Goal: Purchase product/service

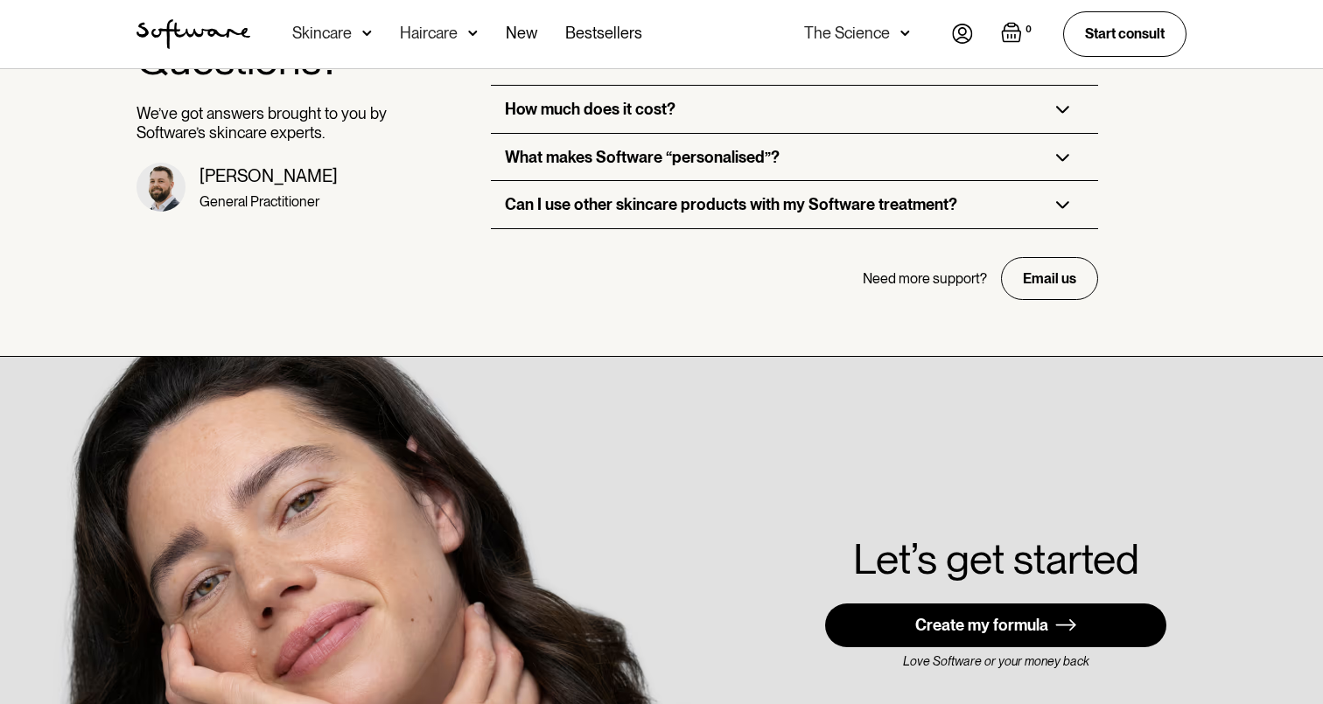
scroll to position [4406, 0]
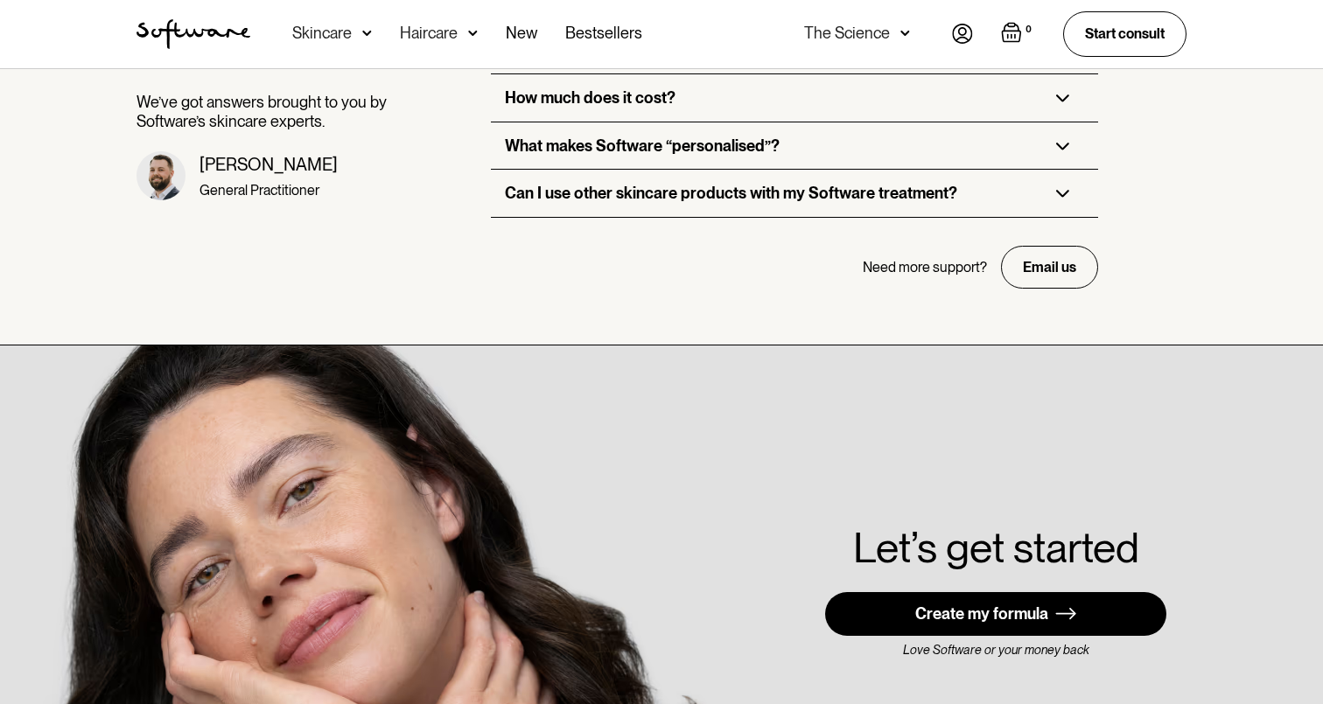
click at [937, 592] on link "Create my formula" at bounding box center [995, 614] width 341 height 44
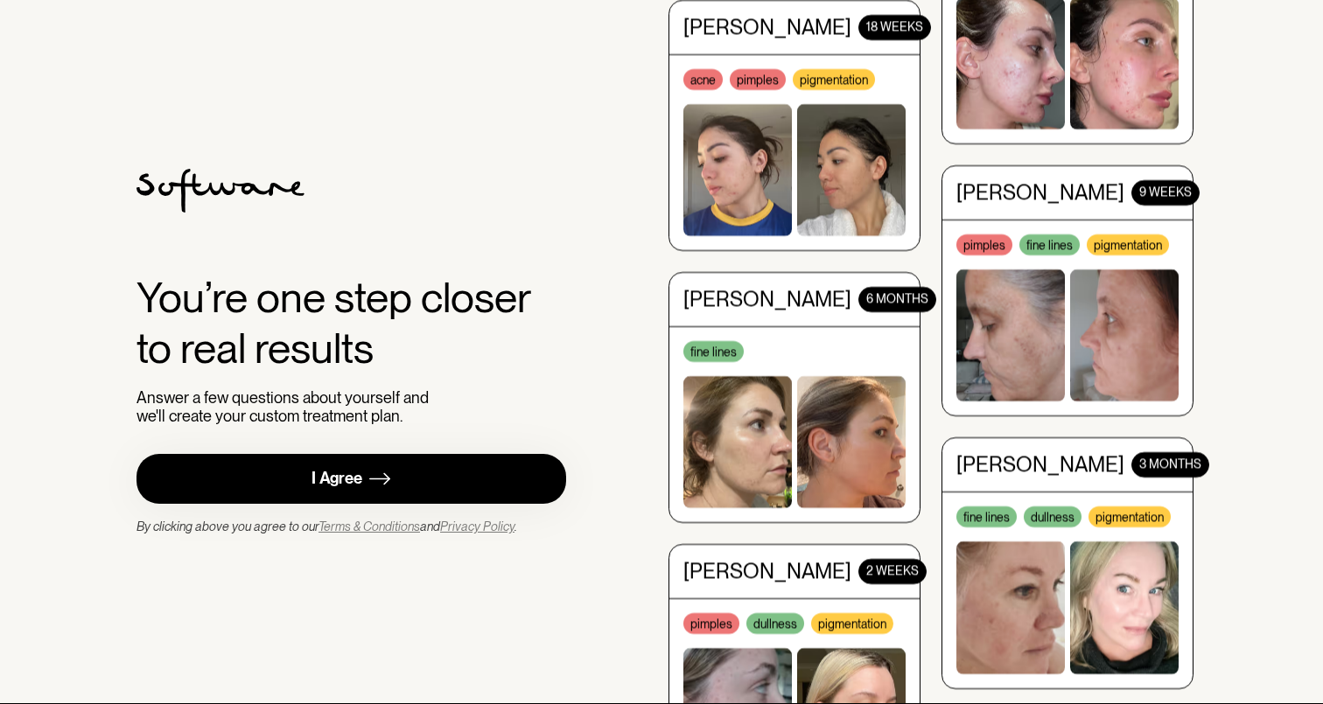
click at [422, 473] on link "I Agree" at bounding box center [350, 479] width 429 height 50
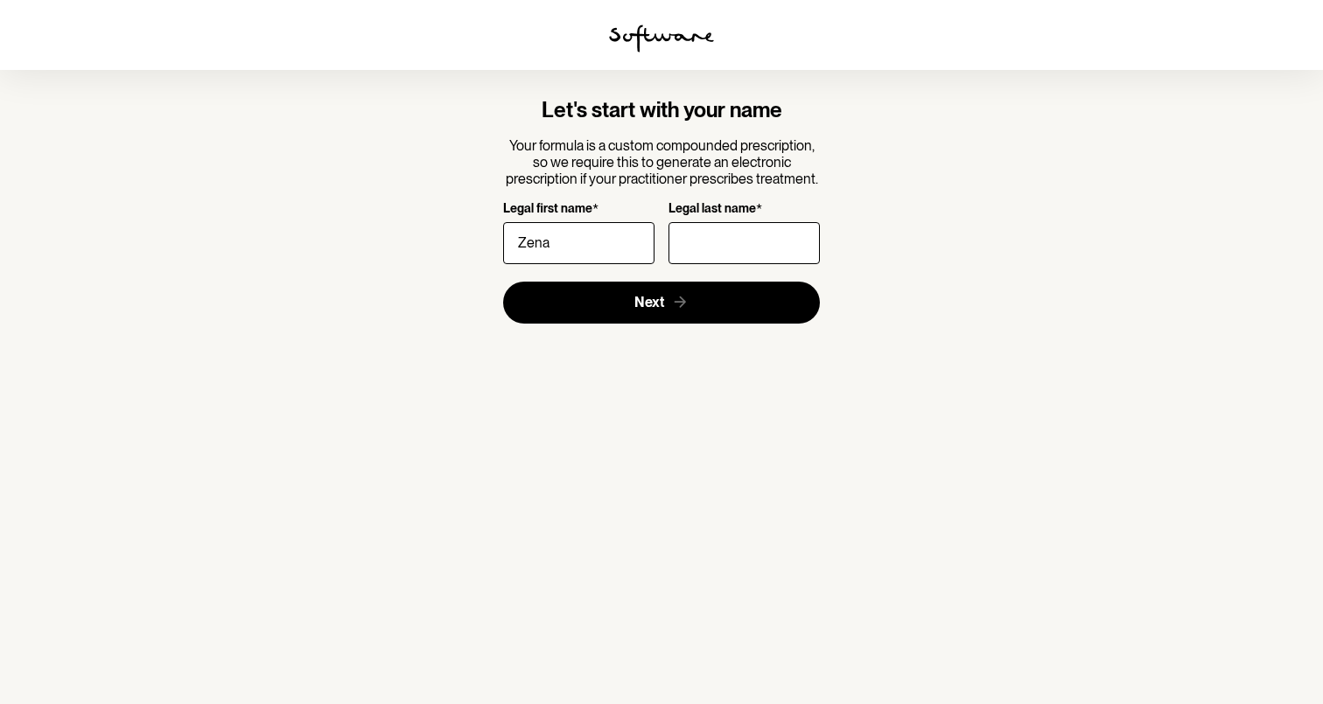
type input "Zena"
type input "Zenonos"
click button "Next" at bounding box center [662, 303] width 318 height 42
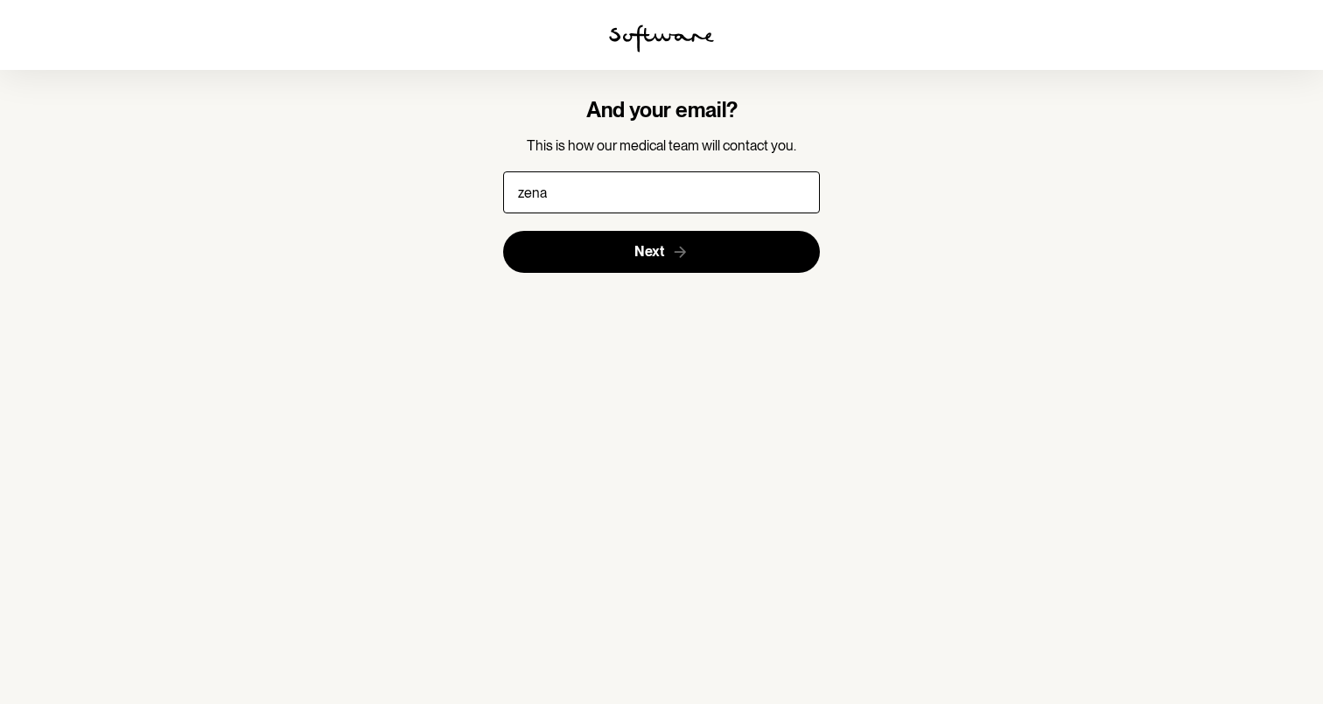
type input "[EMAIL_ADDRESS][DOMAIN_NAME]"
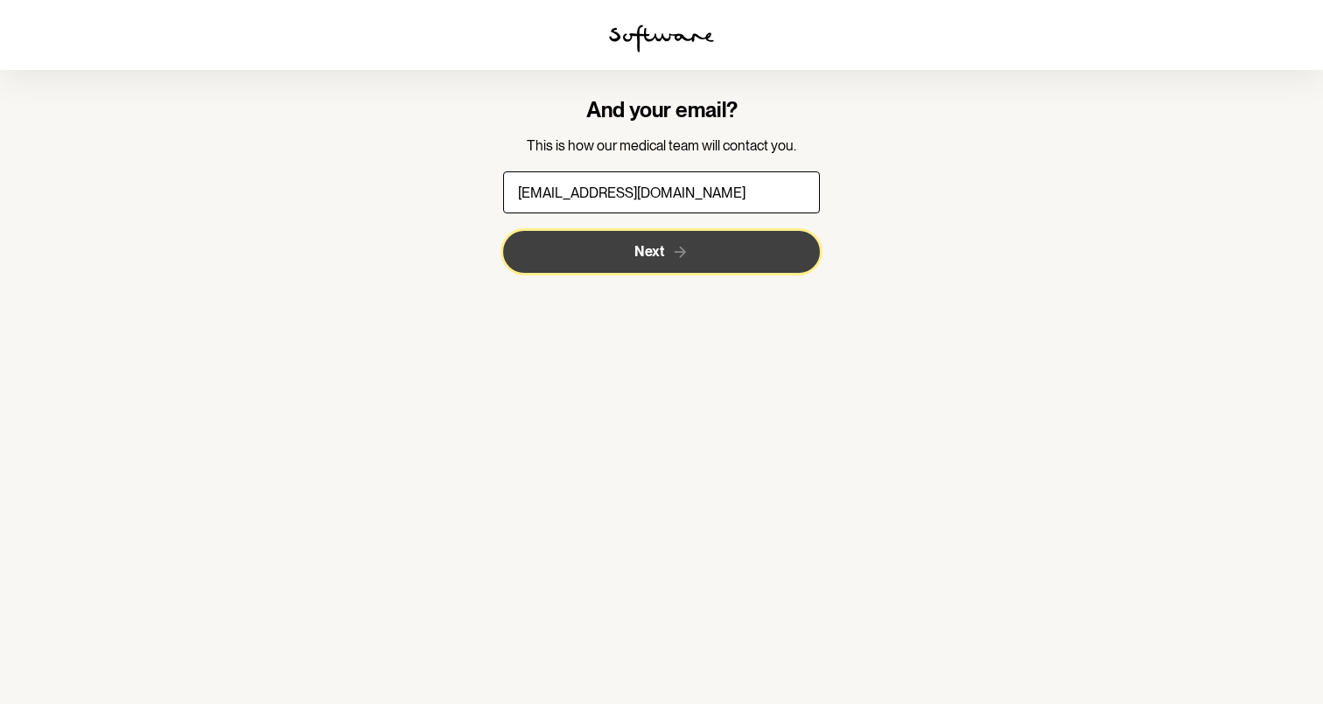
click at [694, 257] on button "Next" at bounding box center [662, 252] width 318 height 42
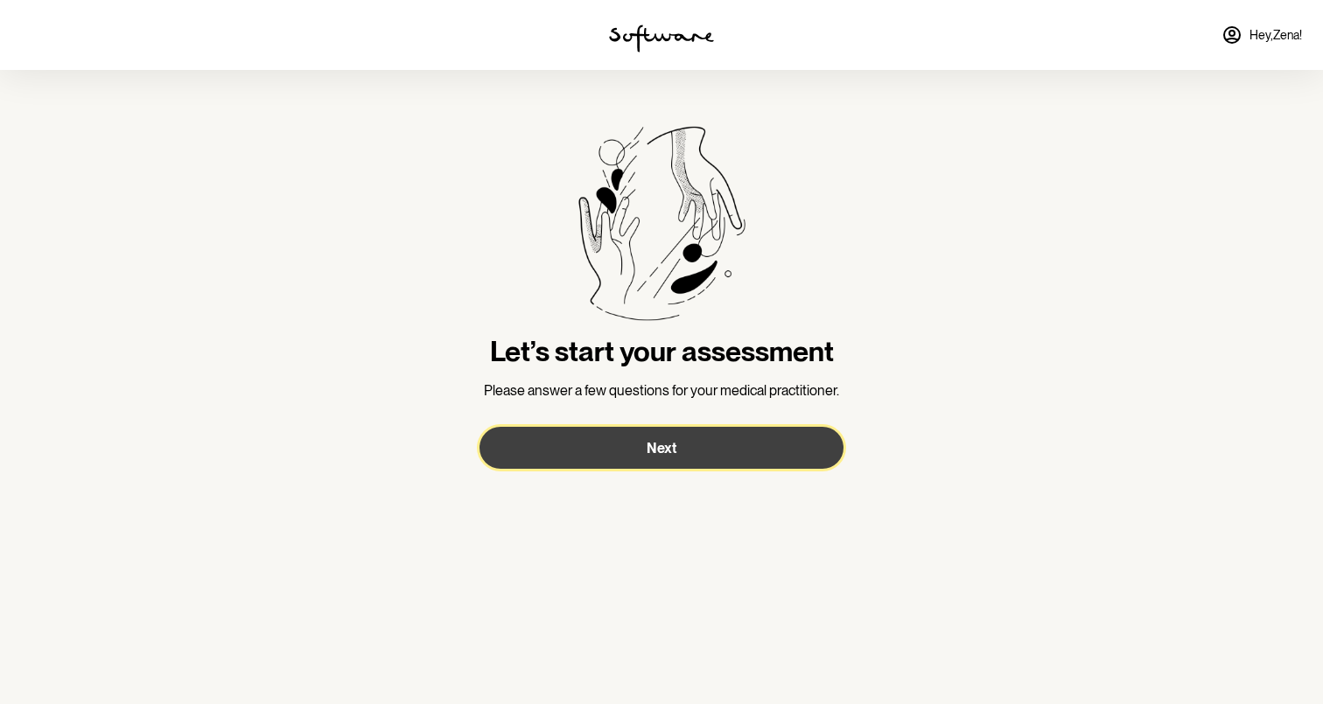
click at [717, 430] on button "Next" at bounding box center [661, 448] width 364 height 42
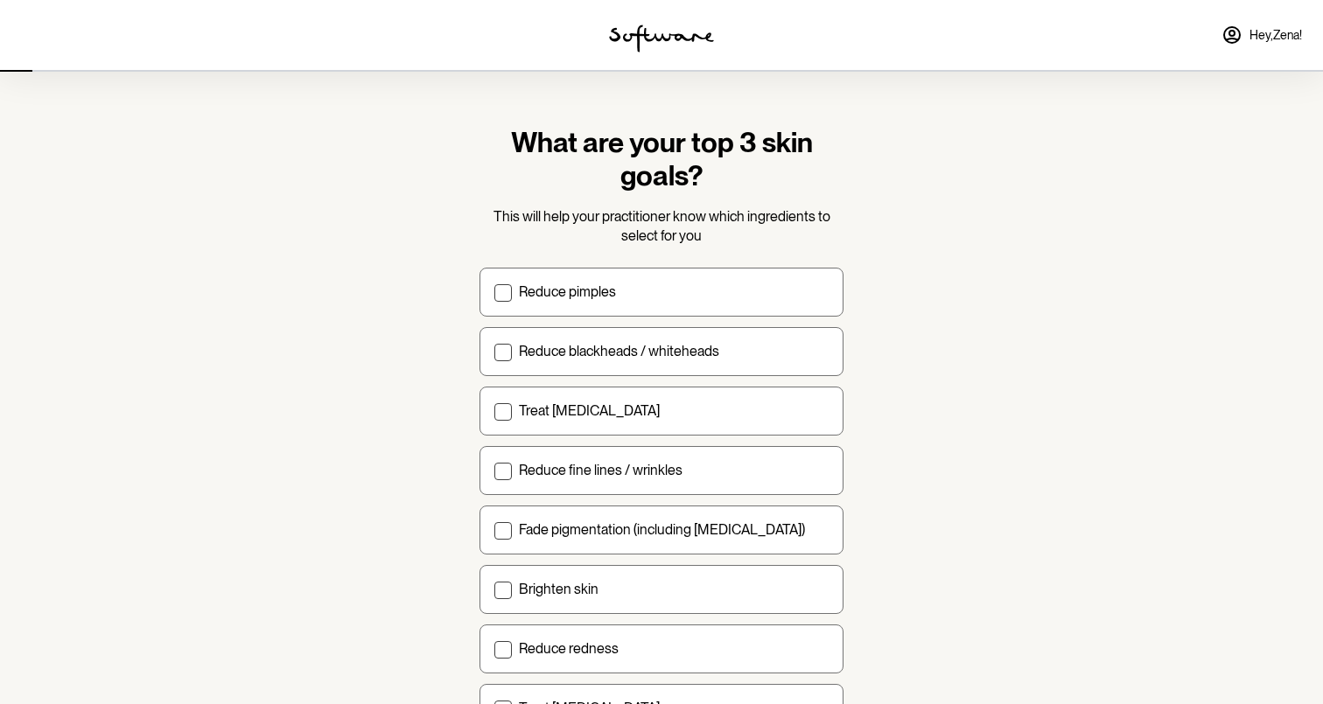
scroll to position [154, 0]
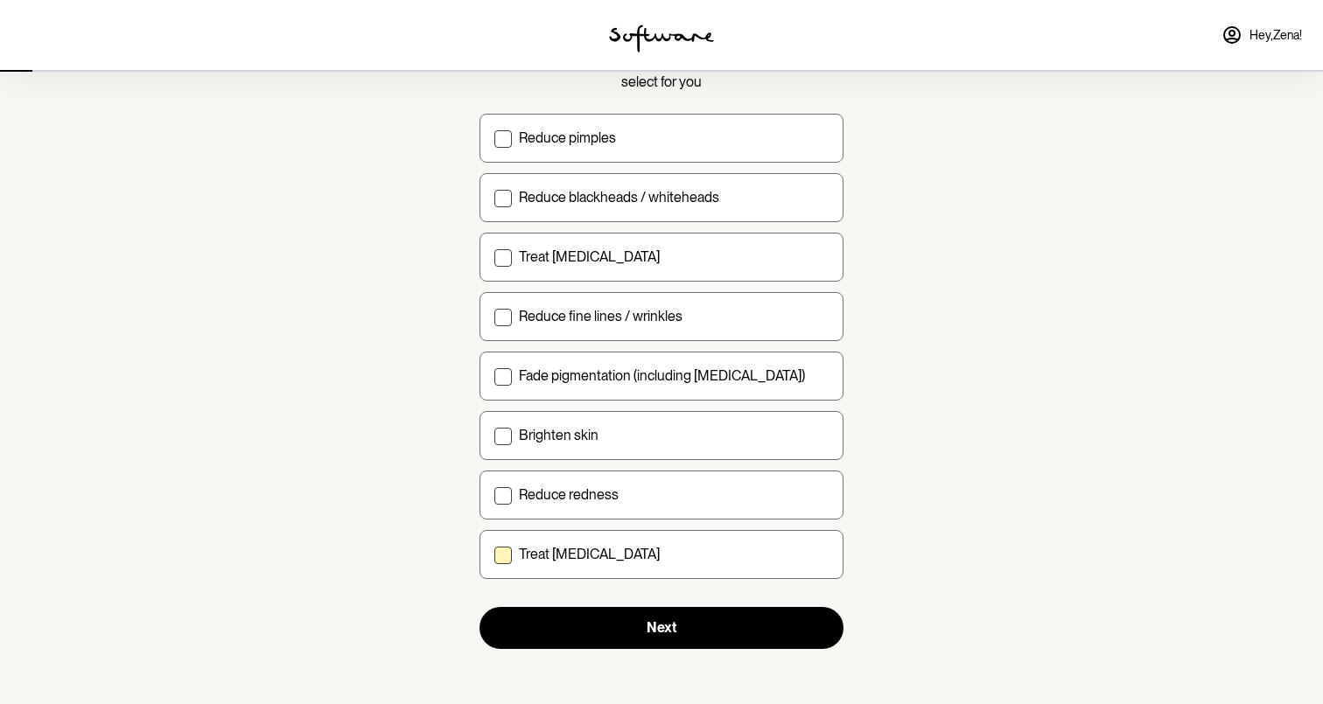
click at [593, 557] on p "Treat [MEDICAL_DATA]" at bounding box center [589, 554] width 141 height 17
click at [494, 555] on input "Treat [MEDICAL_DATA]" at bounding box center [493, 554] width 1 height 1
checkbox input "true"
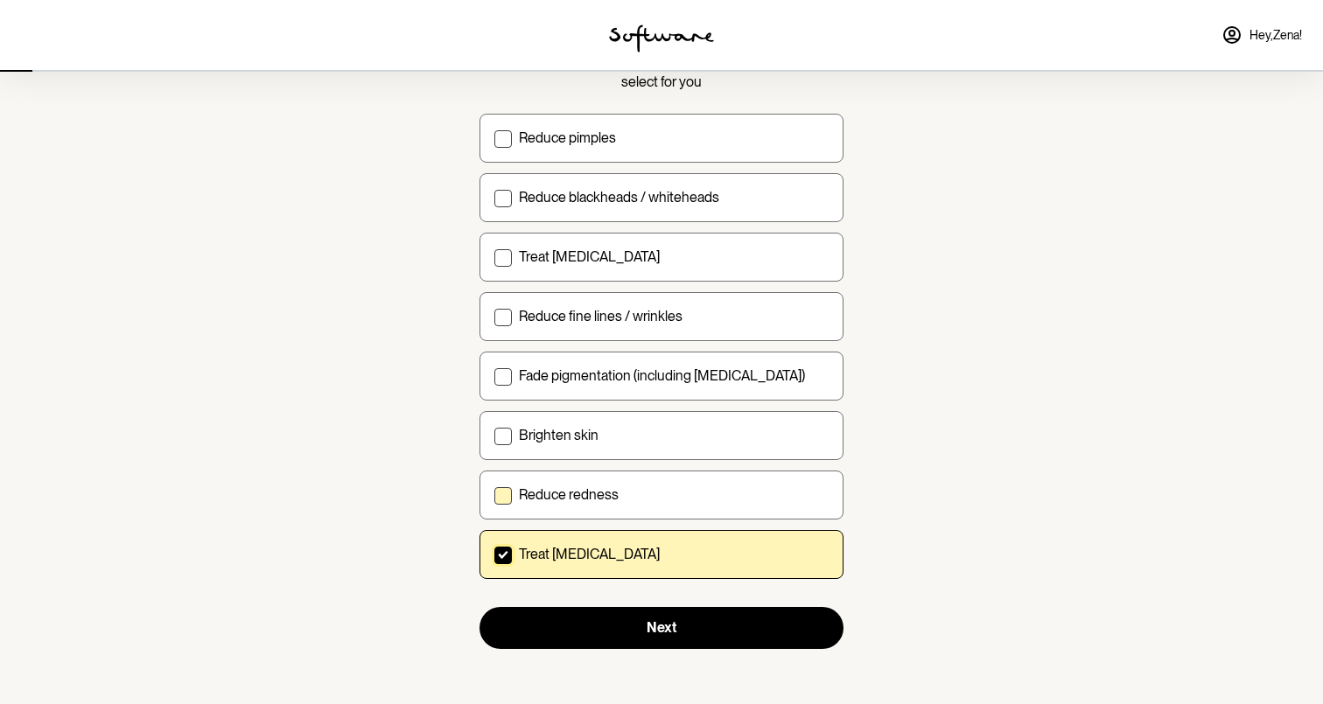
click at [604, 471] on label "Reduce redness" at bounding box center [661, 495] width 364 height 49
click at [494, 494] on input "Reduce redness" at bounding box center [493, 494] width 1 height 1
checkbox input "true"
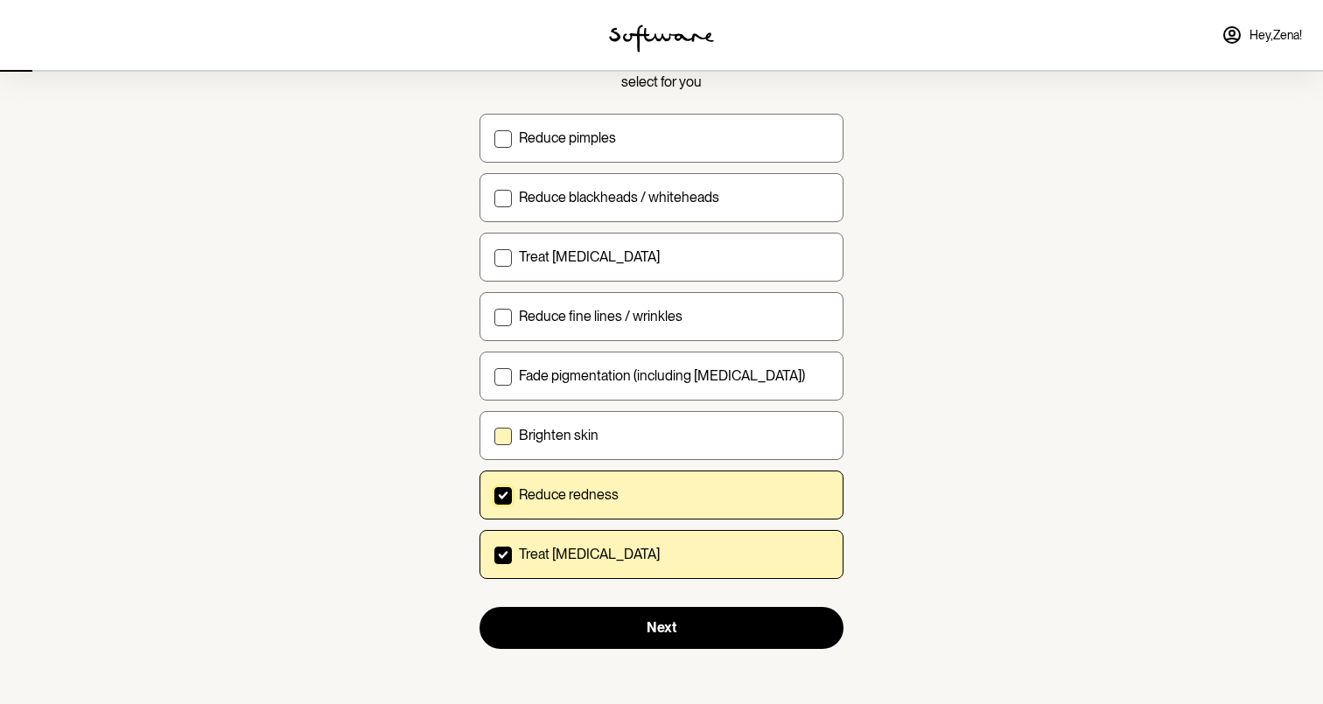
click at [604, 439] on div "Brighten skin" at bounding box center [674, 435] width 310 height 17
click at [494, 436] on input "Brighten skin" at bounding box center [493, 435] width 1 height 1
checkbox input "true"
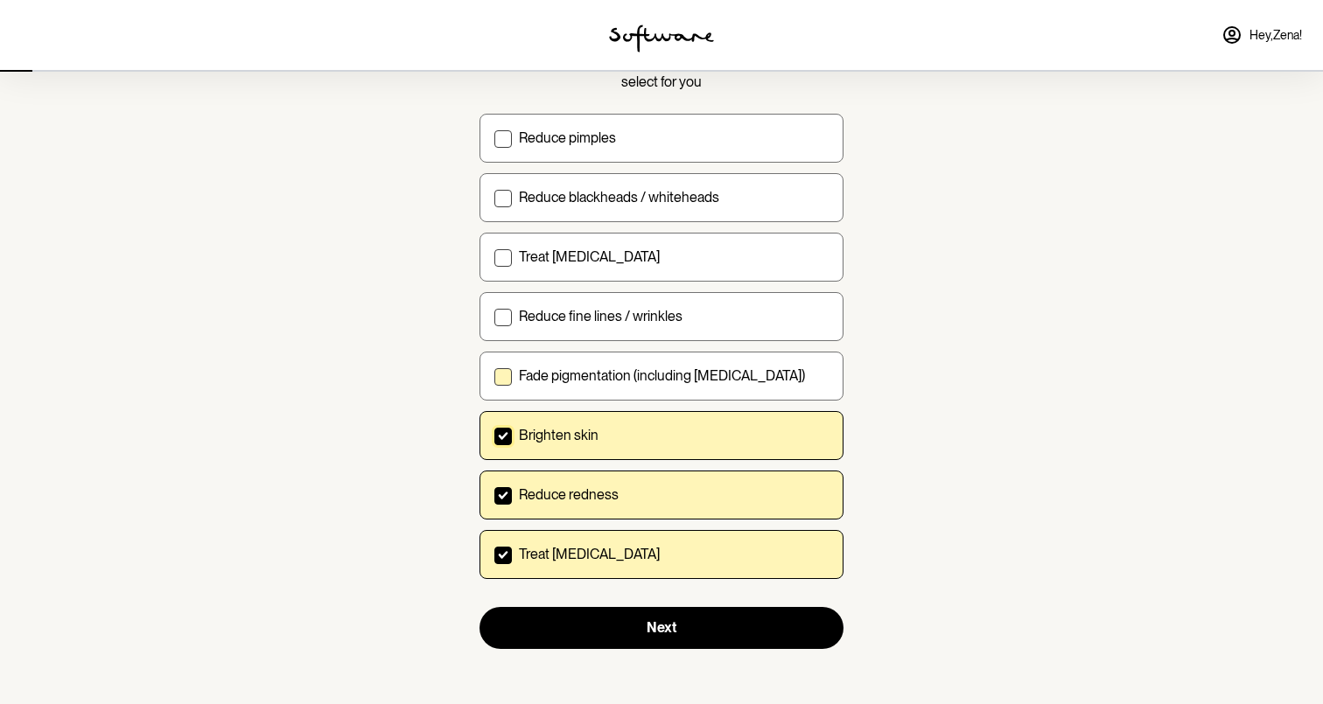
click at [616, 393] on label "Fade pigmentation (including [MEDICAL_DATA])" at bounding box center [661, 376] width 364 height 49
click at [494, 376] on input "Fade pigmentation (including [MEDICAL_DATA])" at bounding box center [493, 375] width 1 height 1
checkbox input "true"
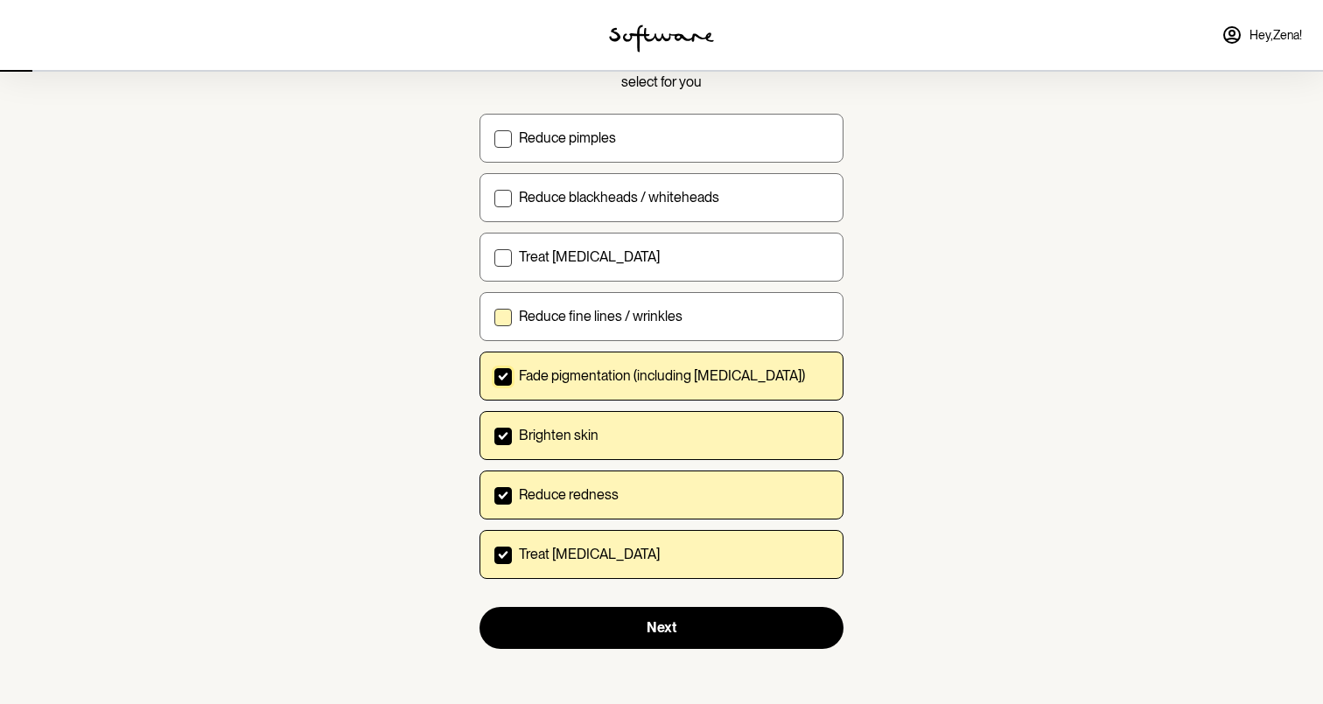
click at [596, 327] on label "Reduce fine lines / wrinkles" at bounding box center [661, 316] width 364 height 49
click at [494, 317] on input "Reduce fine lines / wrinkles" at bounding box center [493, 316] width 1 height 1
checkbox input "true"
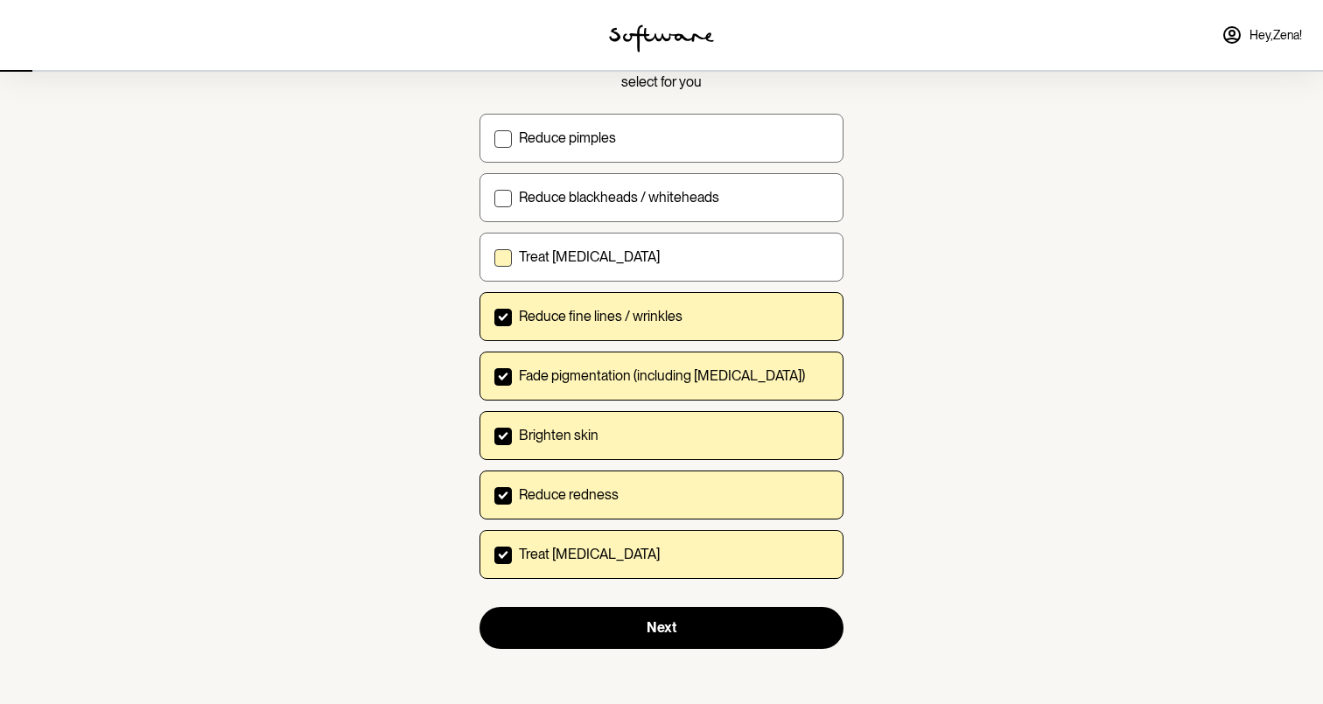
click at [585, 267] on label "Treat [MEDICAL_DATA]" at bounding box center [661, 257] width 364 height 49
click at [494, 257] on input "Treat [MEDICAL_DATA]" at bounding box center [493, 256] width 1 height 1
checkbox input "true"
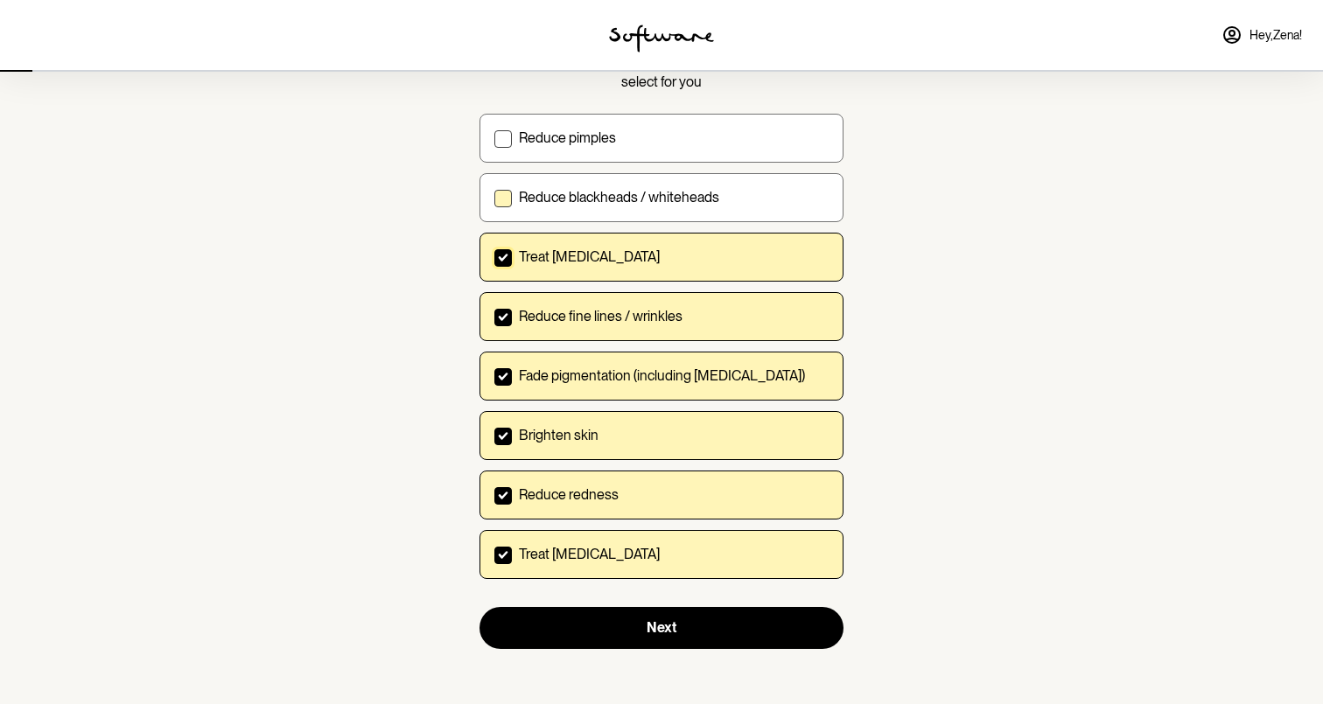
click at [581, 190] on p "Reduce blackheads / whiteheads" at bounding box center [619, 197] width 200 height 17
click at [494, 197] on input "Reduce blackheads / whiteheads" at bounding box center [493, 197] width 1 height 1
checkbox input "true"
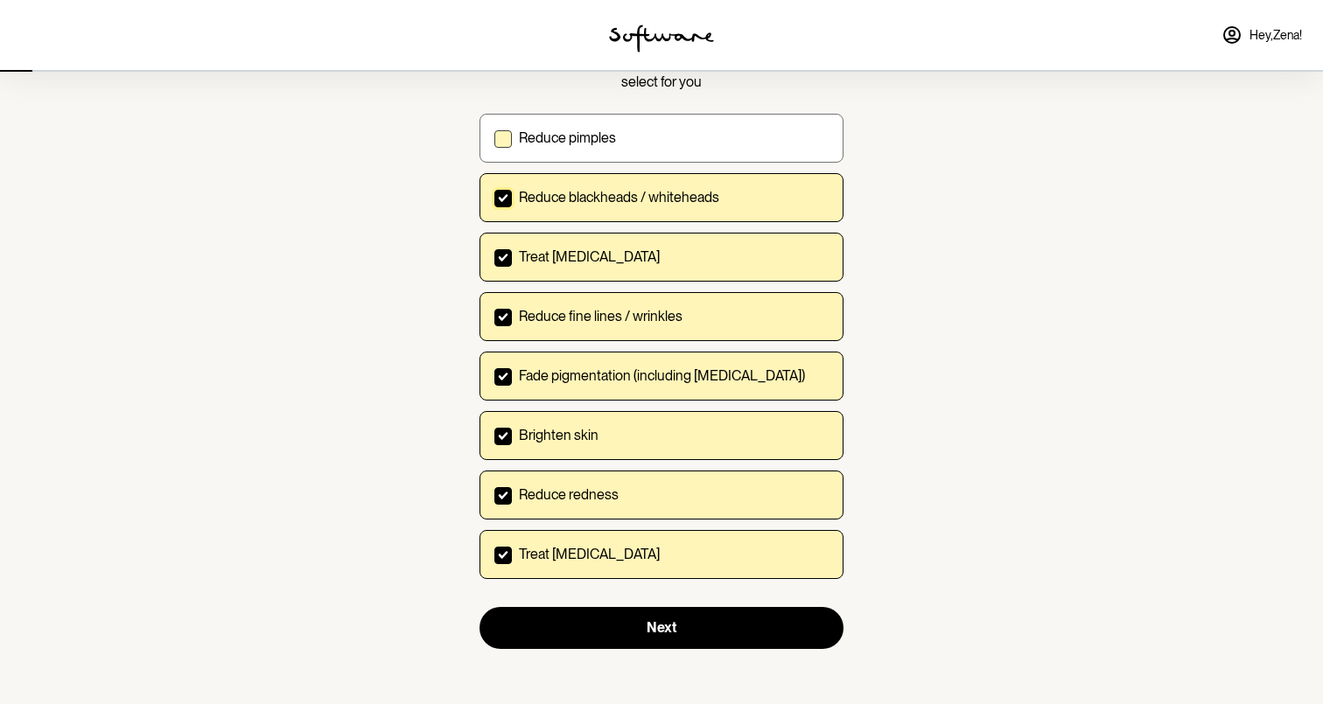
click at [583, 152] on label "Reduce pimples" at bounding box center [661, 138] width 364 height 49
click at [494, 138] on input "Reduce pimples" at bounding box center [493, 137] width 1 height 1
checkbox input "true"
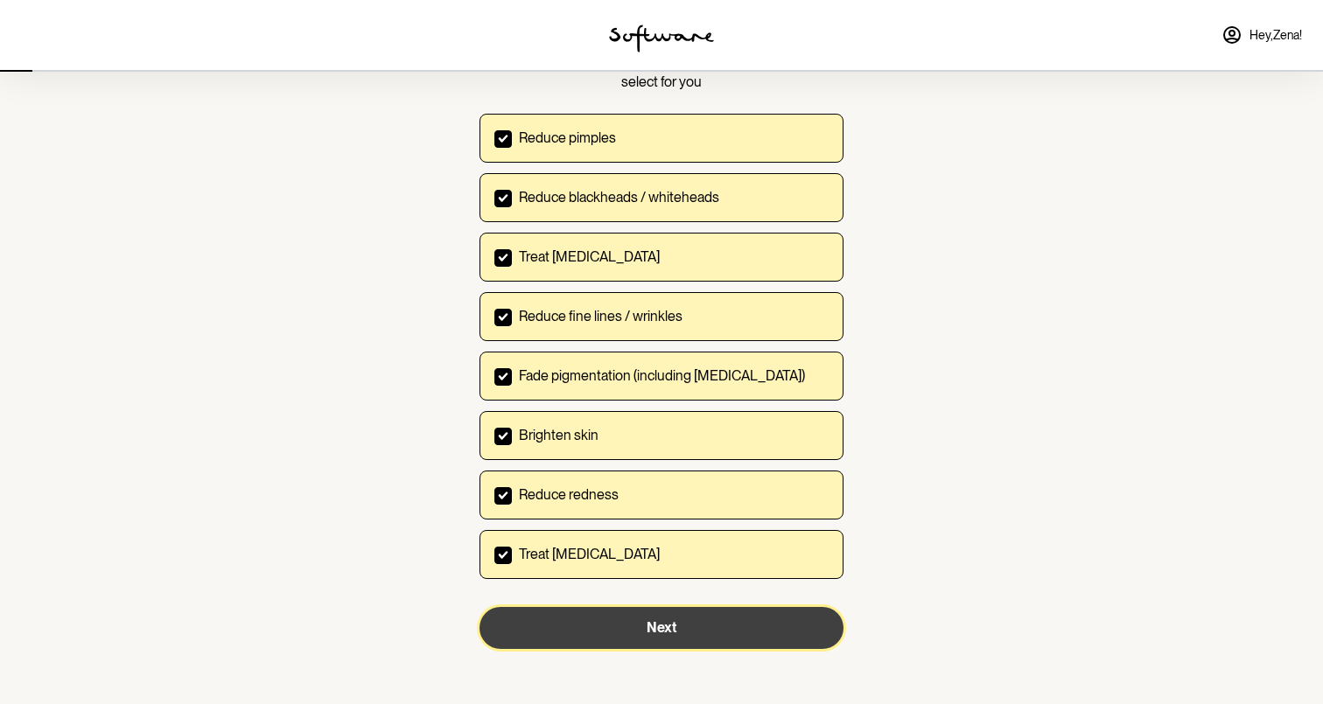
click at [637, 619] on button "Next" at bounding box center [661, 628] width 364 height 42
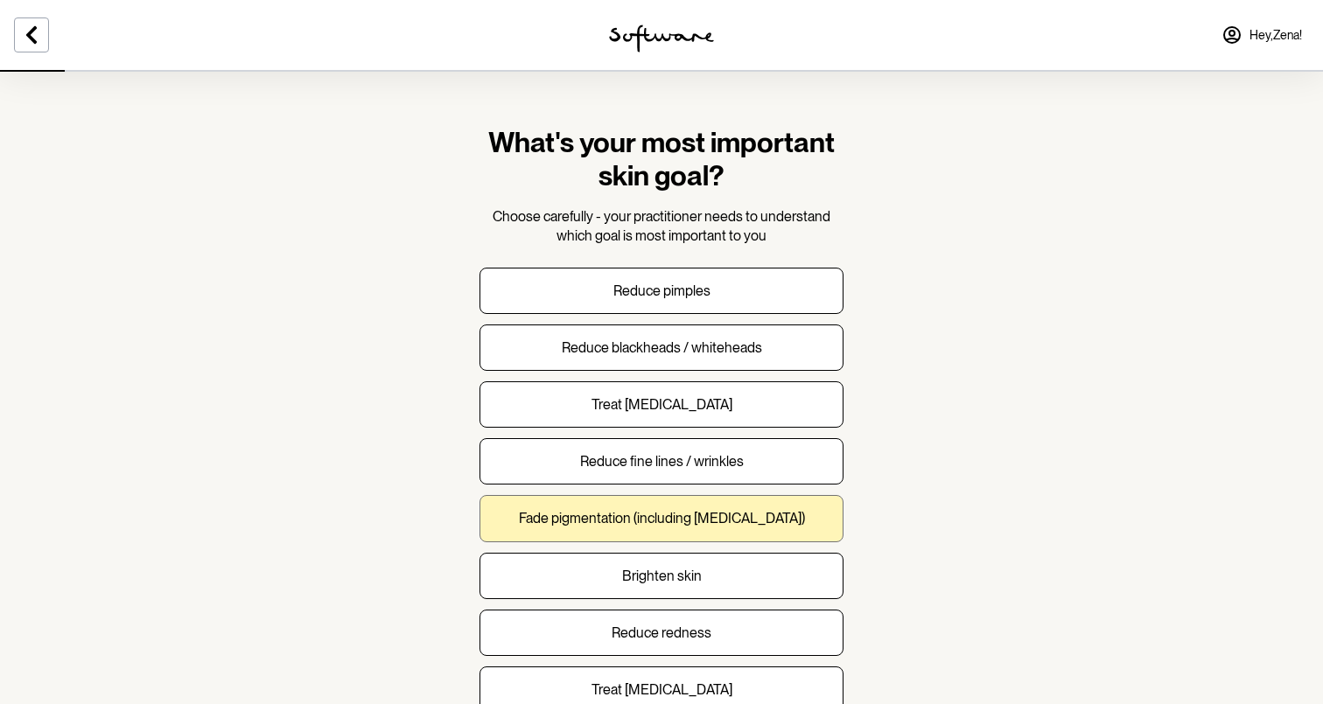
scroll to position [93, 0]
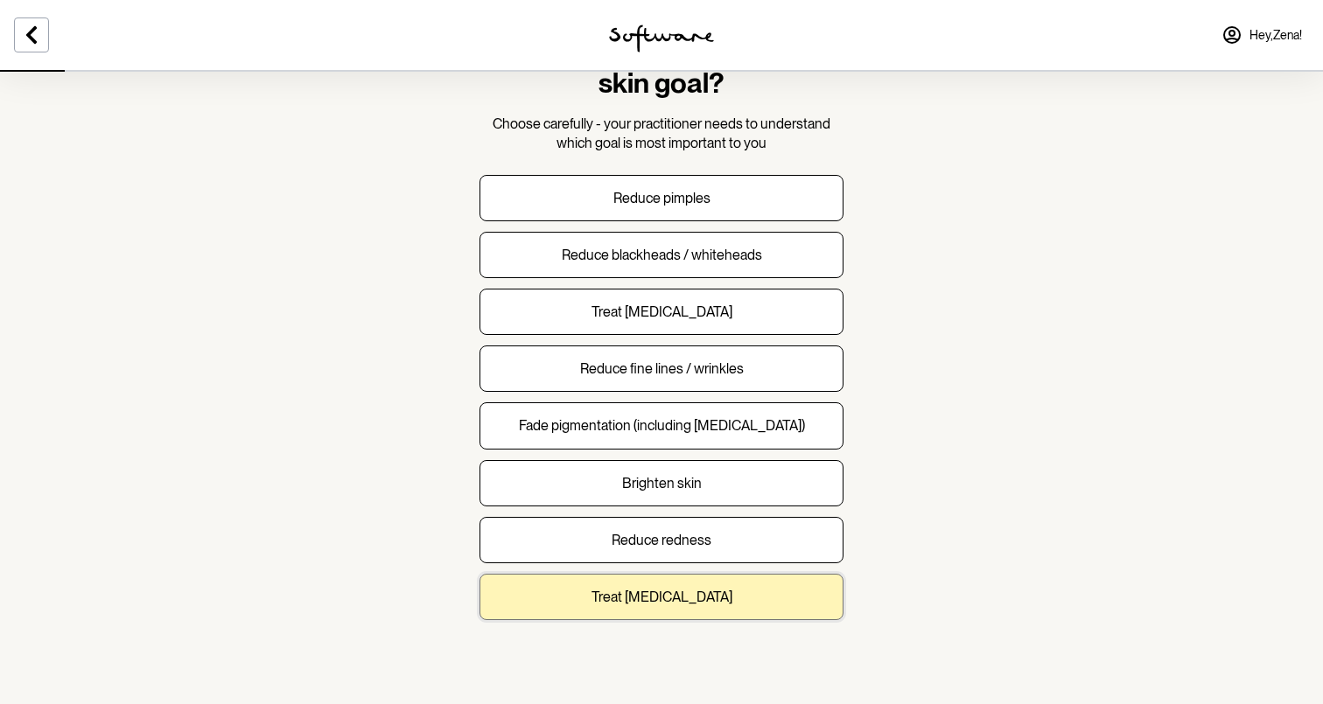
click at [680, 609] on button "Treat [MEDICAL_DATA]" at bounding box center [661, 597] width 364 height 46
